Goal: Browse casually

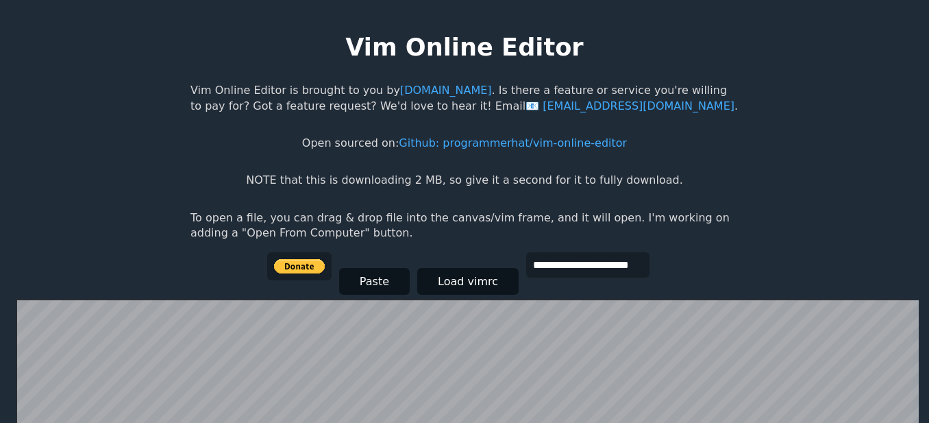
scroll to position [266, 0]
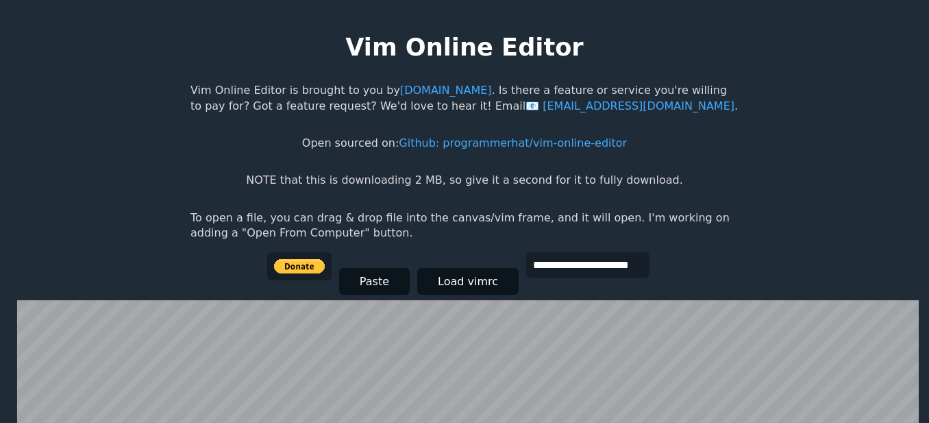
scroll to position [217, 0]
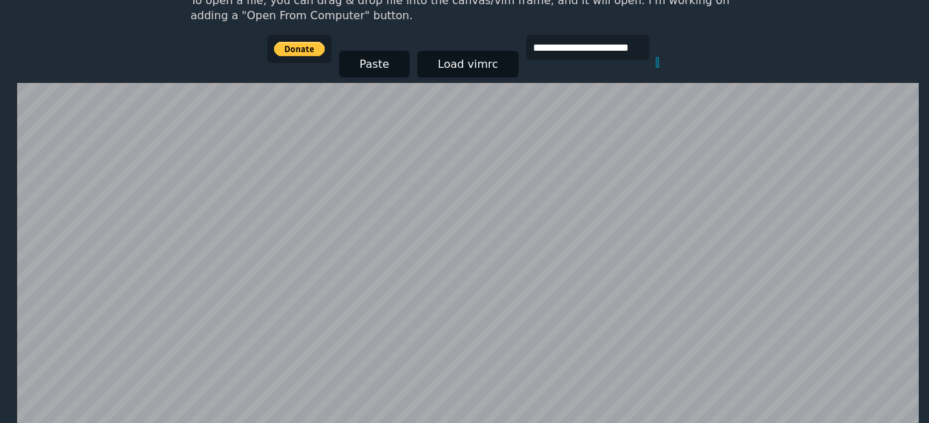
scroll to position [266, 0]
